Goal: Use online tool/utility

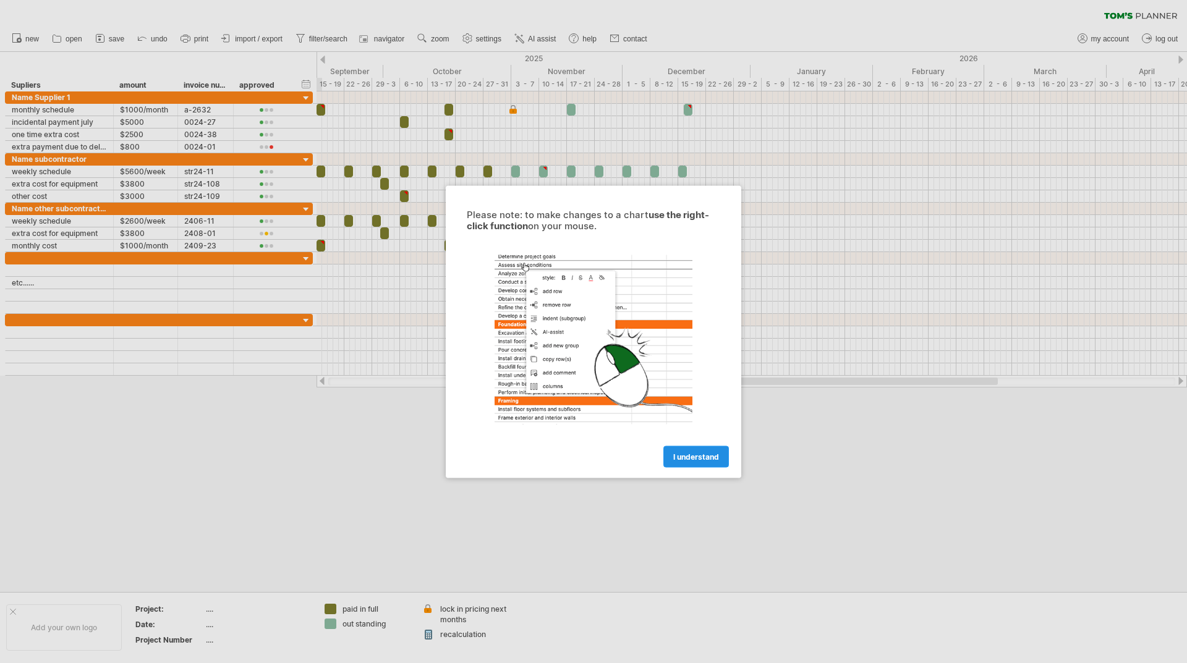
click at [702, 455] on span "I understand" at bounding box center [696, 456] width 46 height 9
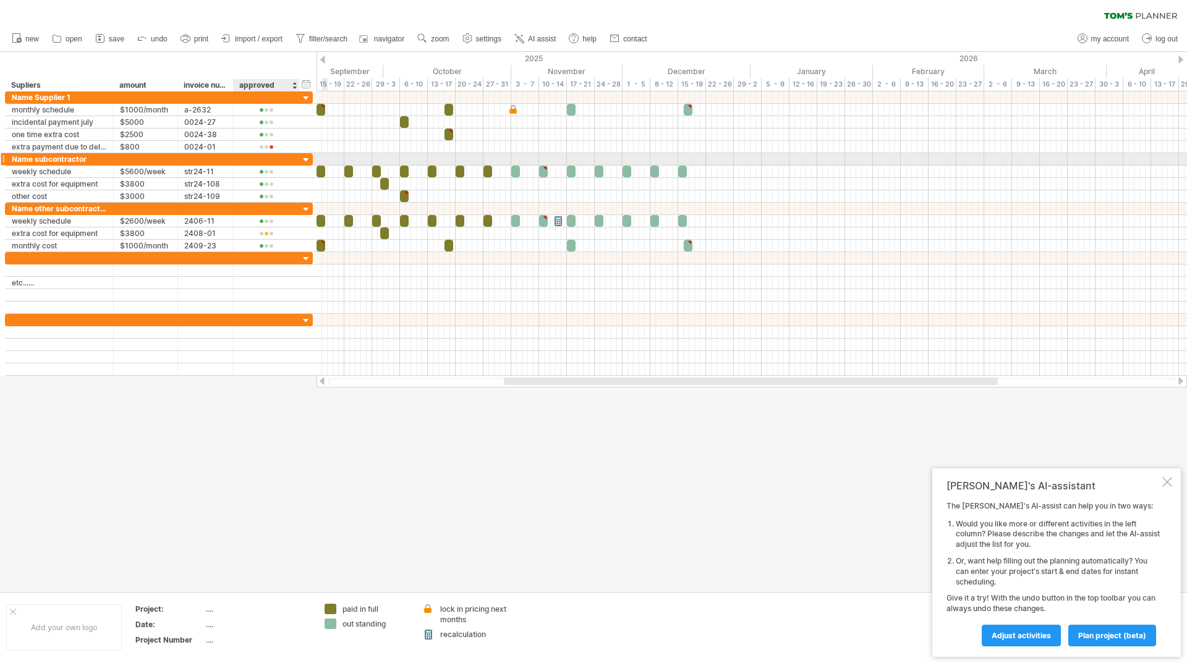
click at [302, 161] on div at bounding box center [306, 161] width 12 height 12
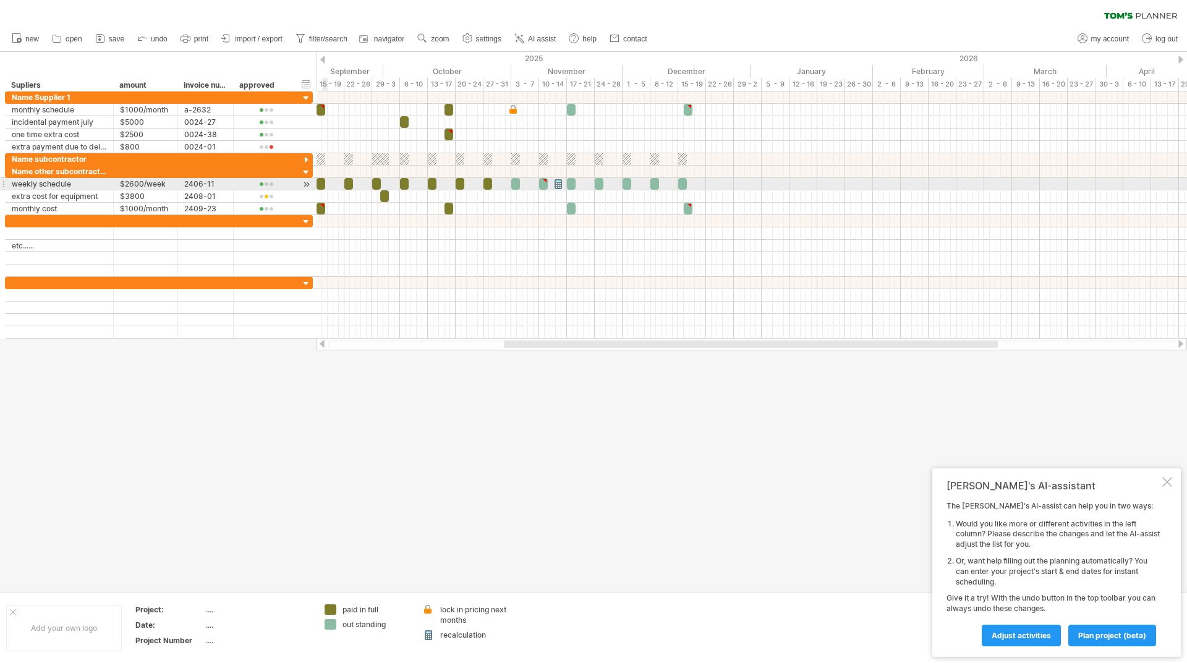
click at [323, 184] on span at bounding box center [325, 184] width 5 height 12
click at [352, 184] on span at bounding box center [353, 184] width 5 height 12
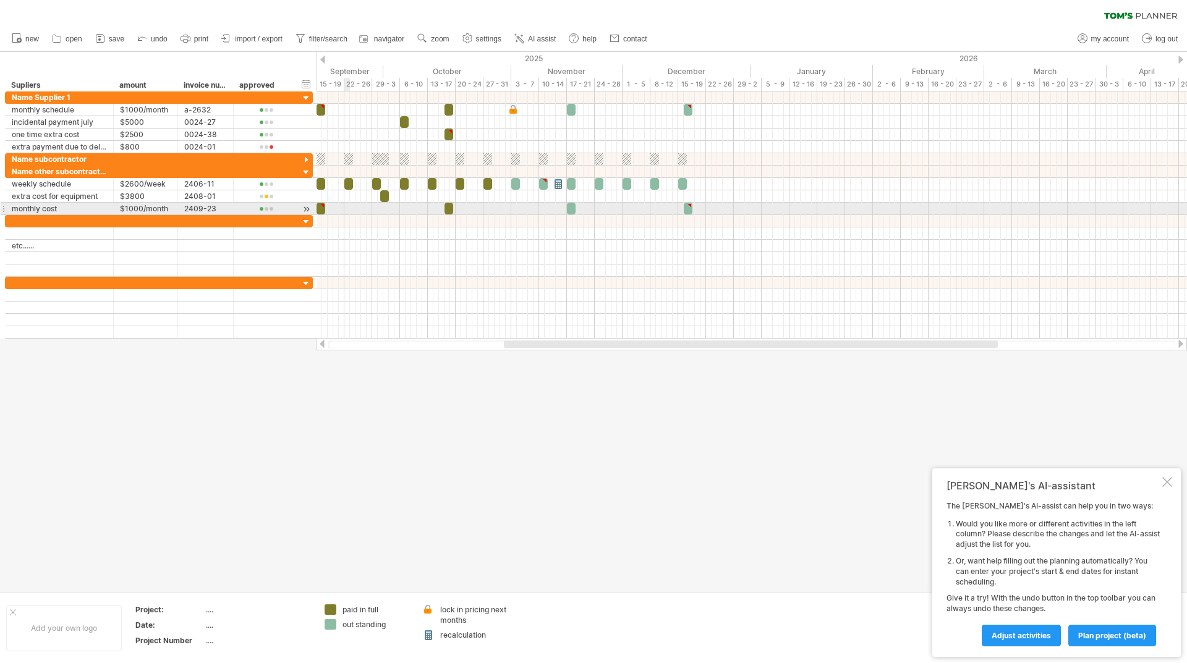
click at [346, 206] on div at bounding box center [752, 209] width 871 height 12
click at [241, 195] on div at bounding box center [266, 196] width 53 height 9
click at [299, 213] on span at bounding box center [299, 212] width 17 height 9
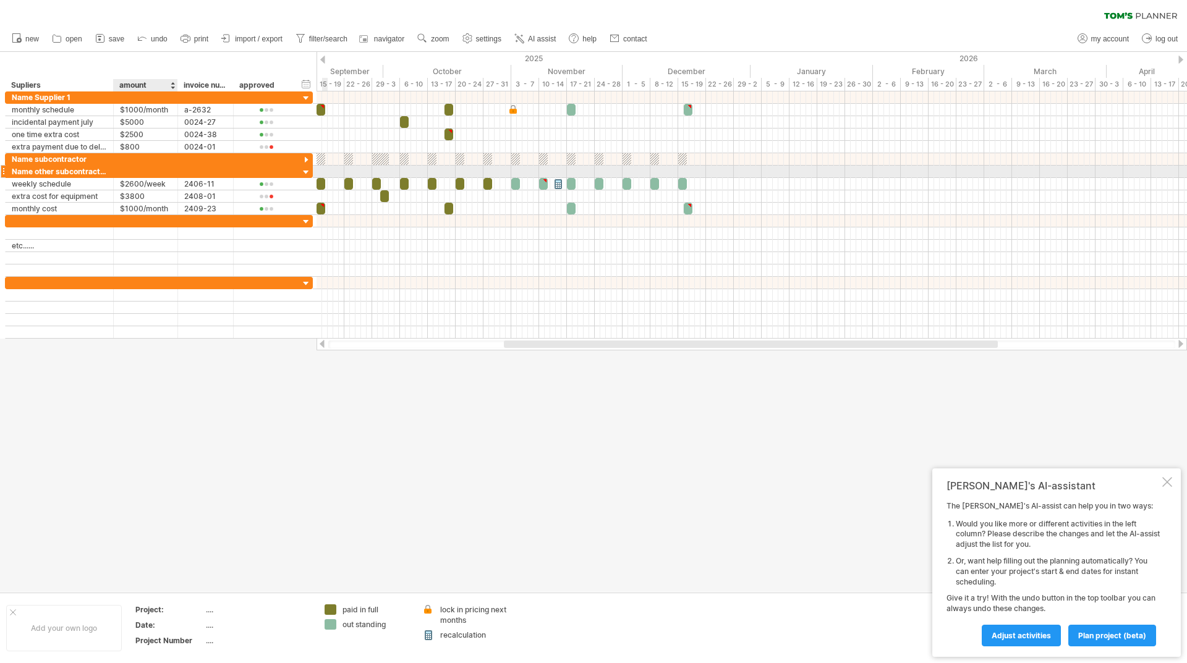
click at [129, 174] on div at bounding box center [145, 172] width 51 height 12
click at [135, 132] on div "$2500" at bounding box center [145, 135] width 51 height 12
click at [274, 150] on div at bounding box center [266, 147] width 53 height 9
